Goal: Transaction & Acquisition: Purchase product/service

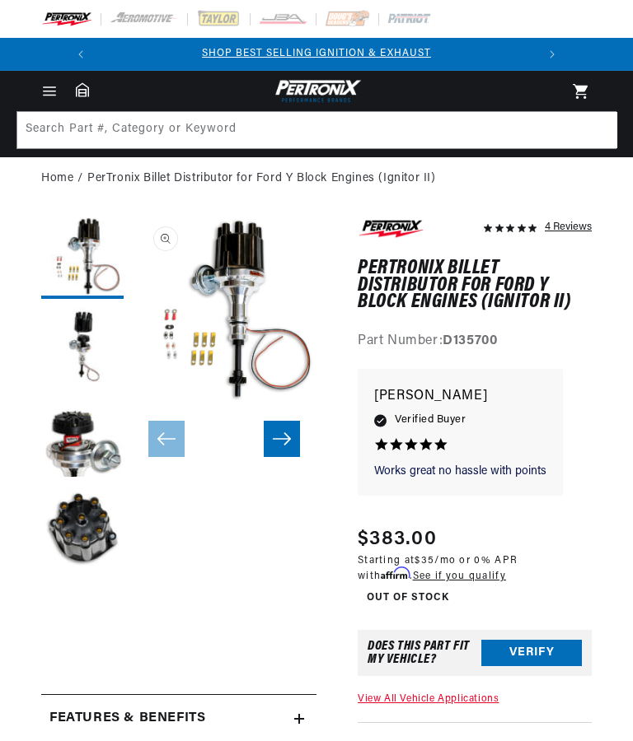
click at [77, 273] on button "Load image 1 in gallery view" at bounding box center [82, 258] width 82 height 82
click at [277, 437] on icon "Slide right" at bounding box center [282, 439] width 20 height 16
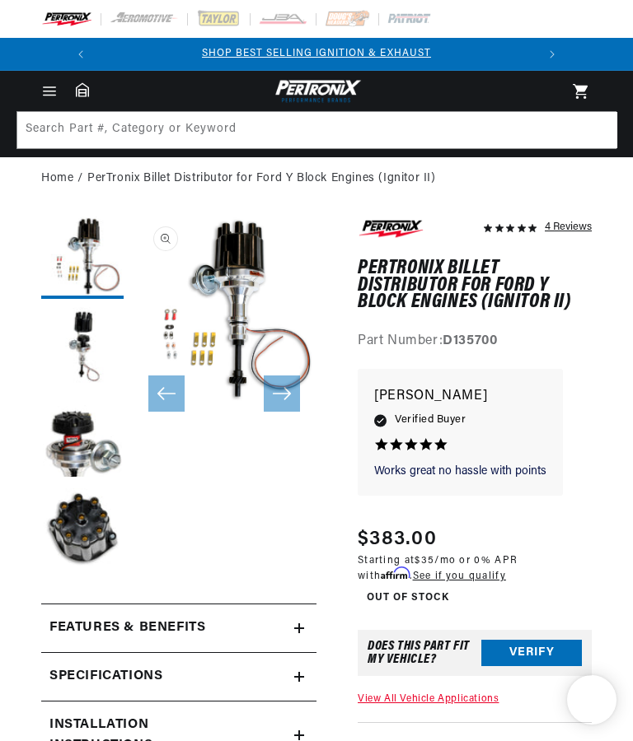
click at [277, 392] on icon "Slide right" at bounding box center [282, 393] width 20 height 16
click at [279, 394] on icon "Slide right" at bounding box center [282, 393] width 20 height 16
click at [89, 343] on button "Load image 2 in gallery view" at bounding box center [82, 348] width 82 height 82
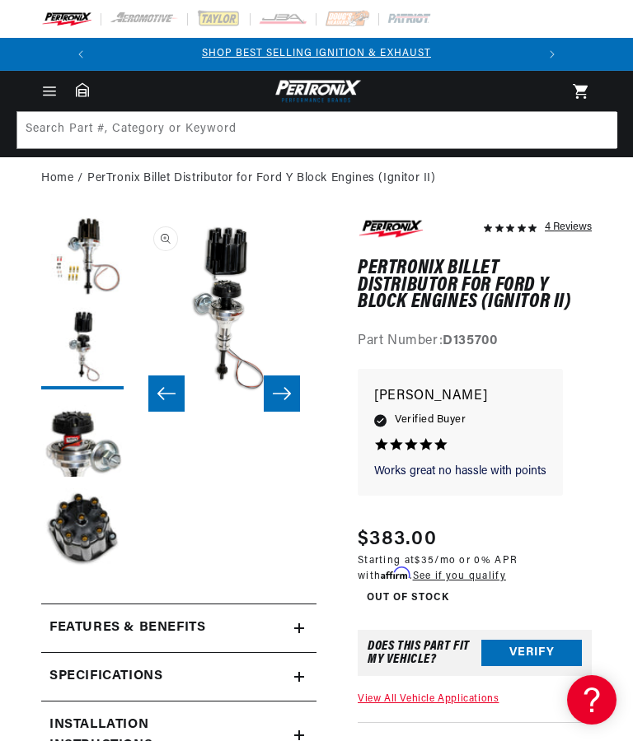
click at [107, 440] on button "Load image 3 in gallery view" at bounding box center [82, 439] width 82 height 82
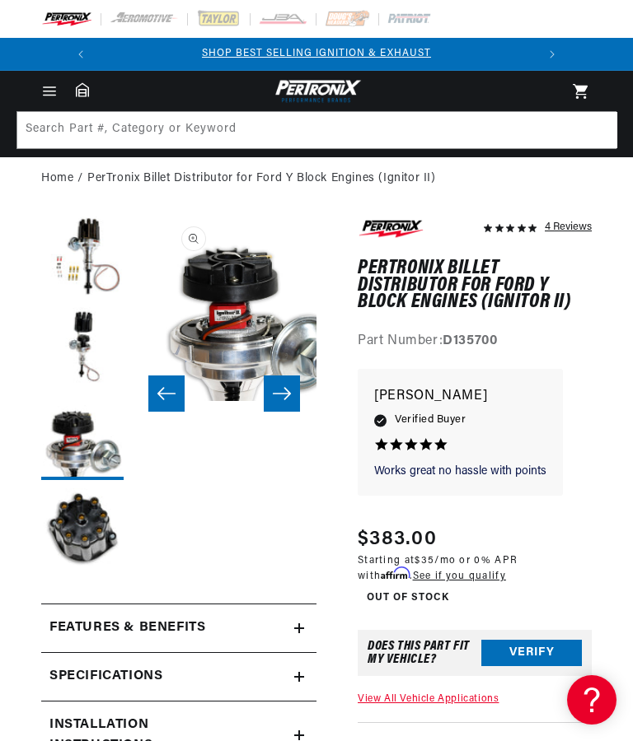
scroll to position [0, 369]
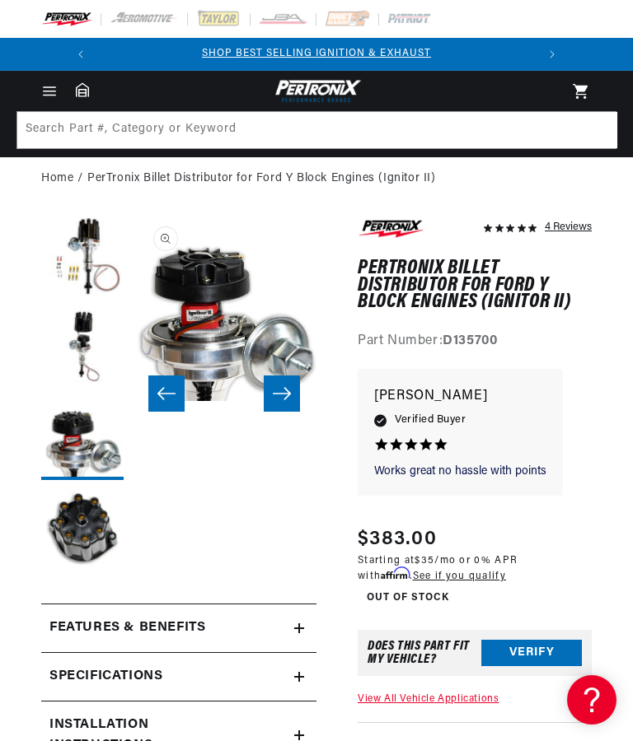
click at [103, 540] on button "Load image 4 in gallery view" at bounding box center [82, 529] width 82 height 82
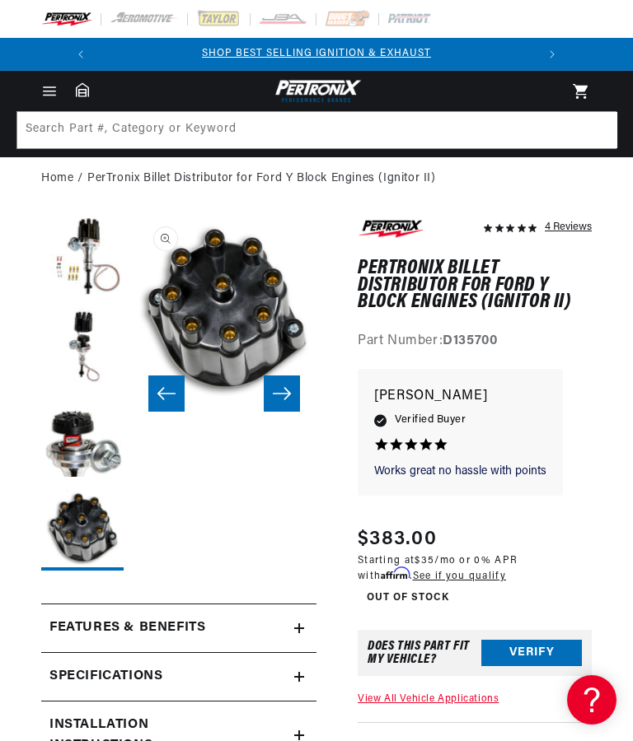
click at [293, 399] on button "Slide right" at bounding box center [282, 394] width 36 height 36
click at [287, 391] on icon "Slide right" at bounding box center [282, 394] width 18 height 12
click at [285, 391] on icon "Slide right" at bounding box center [282, 393] width 20 height 16
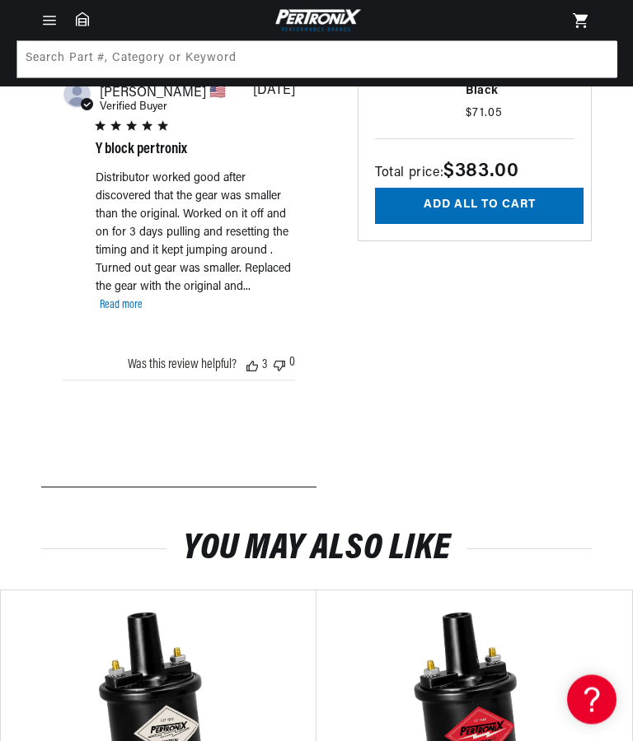
scroll to position [0, 0]
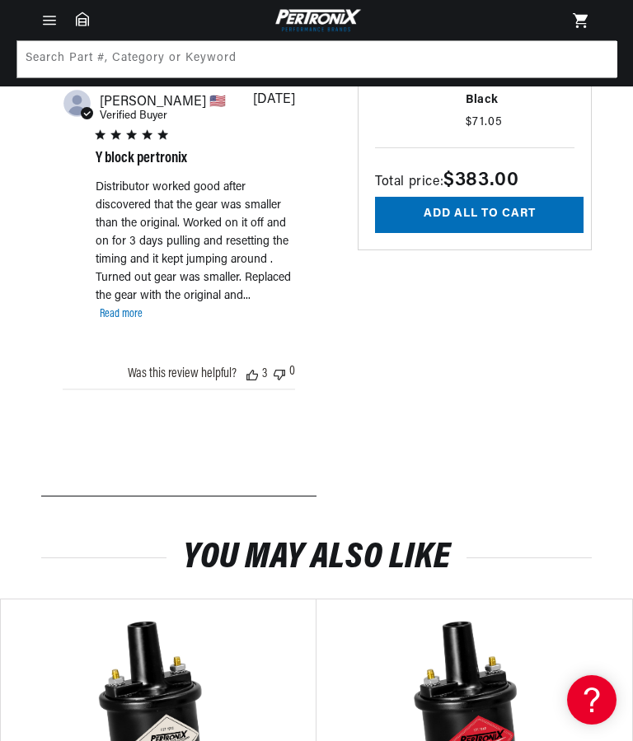
click at [116, 324] on link "Read more" at bounding box center [121, 315] width 43 height 18
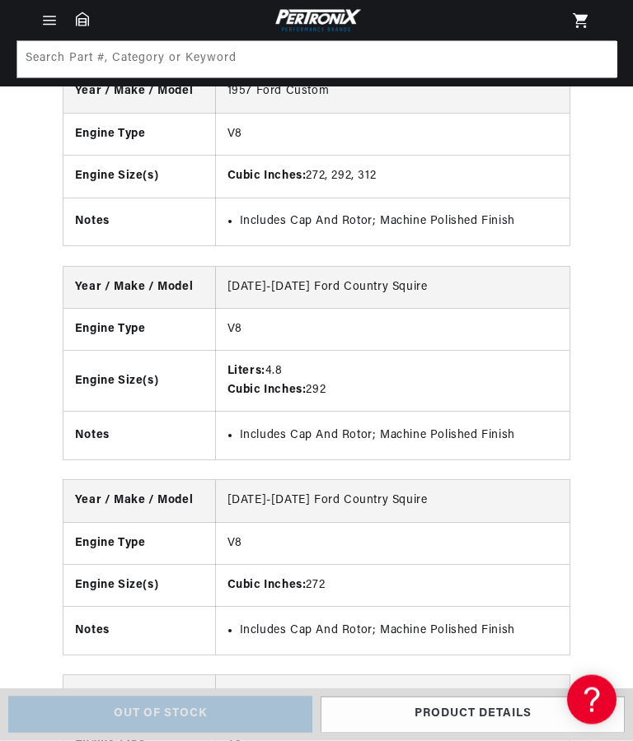
scroll to position [4902, 0]
